Goal: Check status

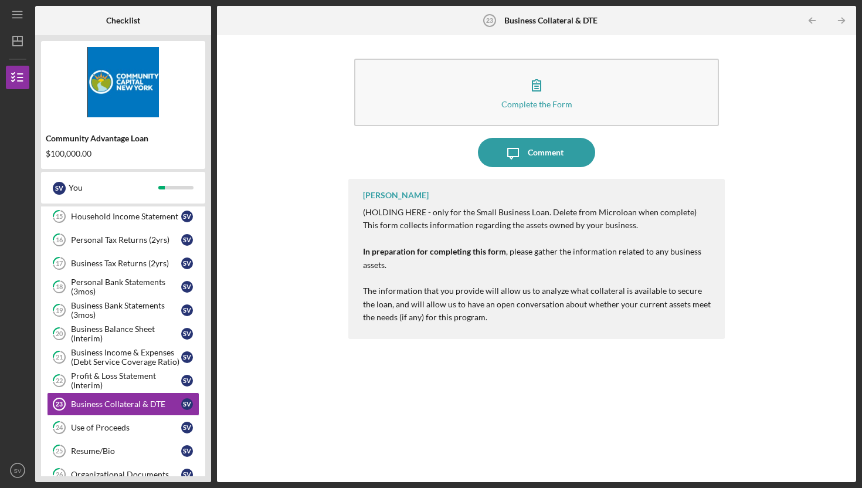
scroll to position [325, 0]
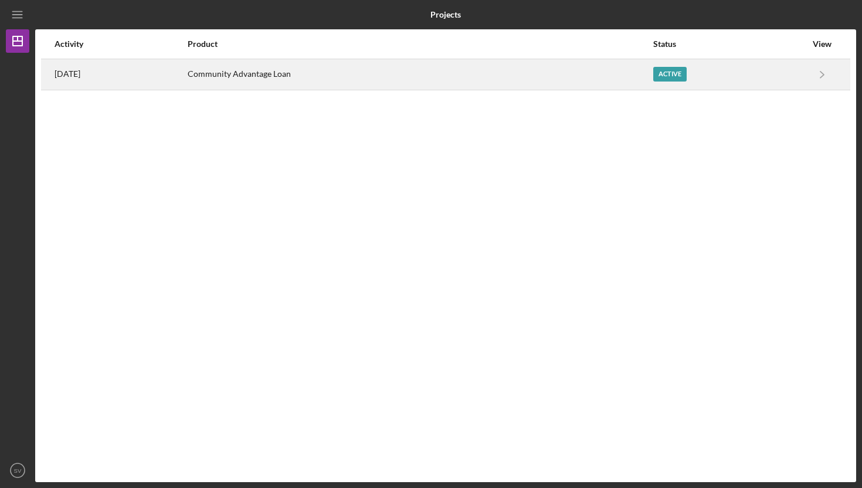
click at [706, 79] on div "Active" at bounding box center [729, 74] width 153 height 29
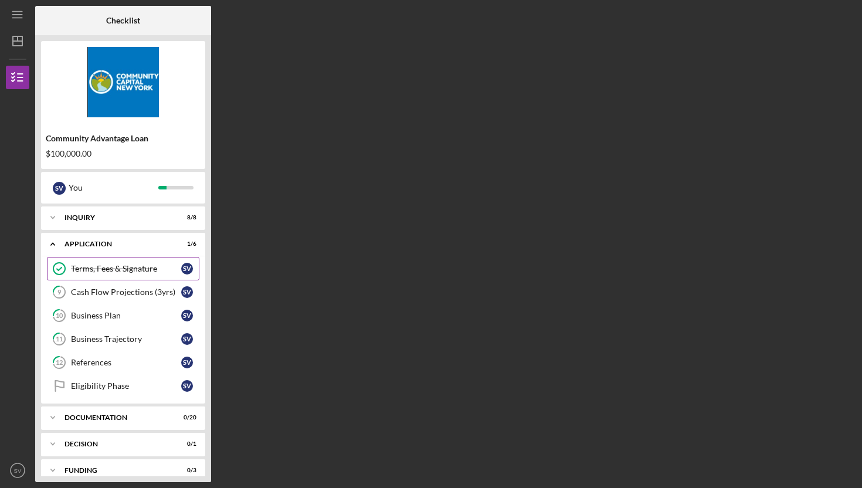
scroll to position [39, 0]
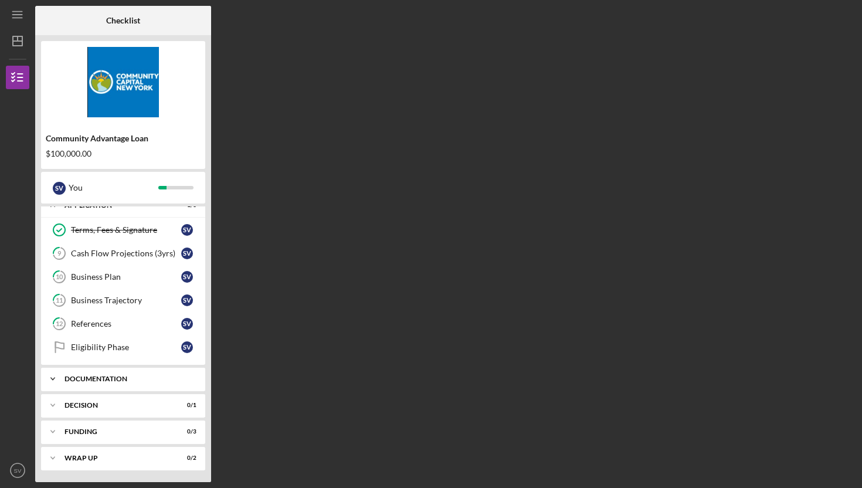
click at [118, 371] on div "Icon/Expander Documentation 0 / 20" at bounding box center [123, 378] width 164 height 23
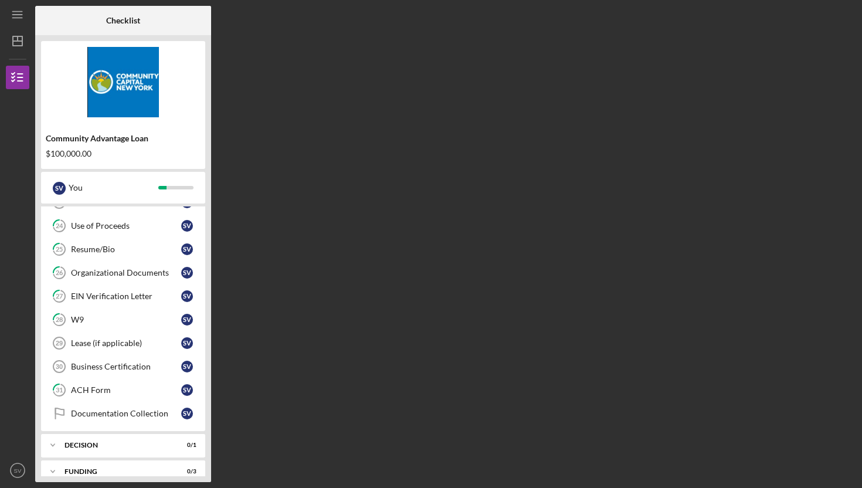
scroll to position [514, 0]
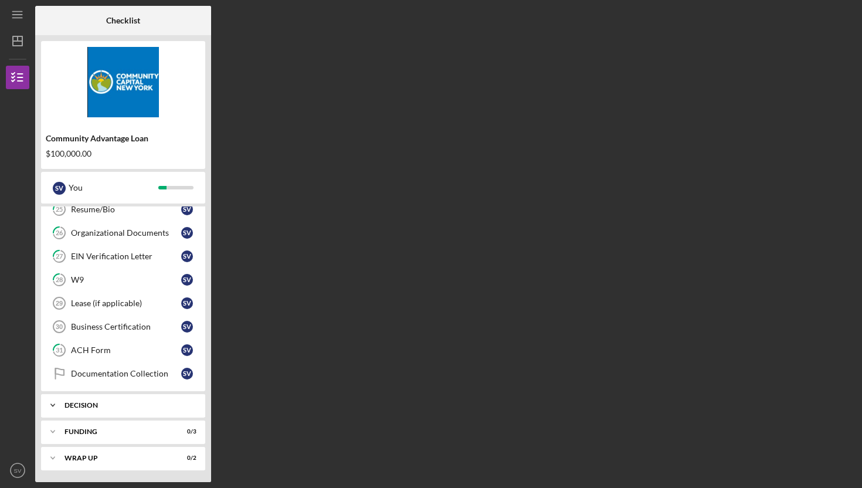
click at [113, 407] on div "Decision" at bounding box center [127, 405] width 126 height 7
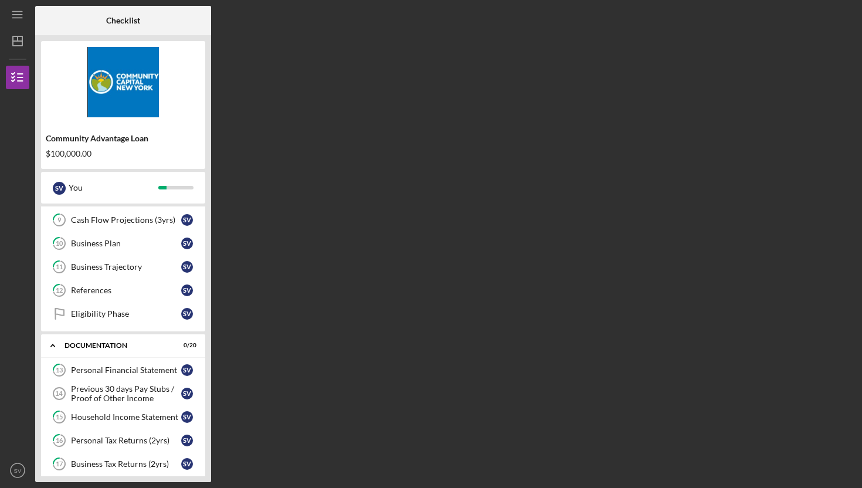
scroll to position [0, 0]
